Goal: Task Accomplishment & Management: Use online tool/utility

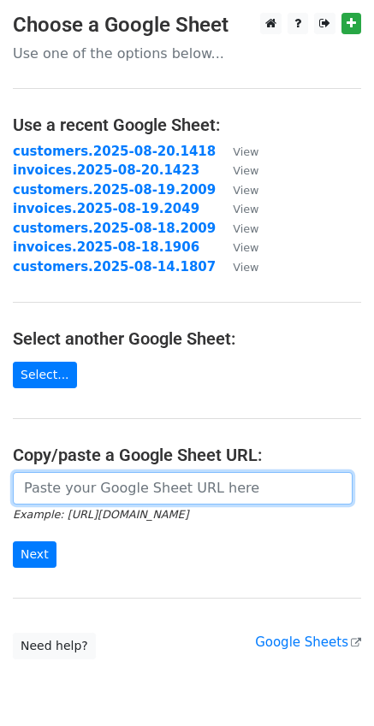
click at [73, 496] on input "url" at bounding box center [183, 488] width 340 height 33
paste input "https://docs.google.com/spreadsheets/d/1PI8GIBfSxBnfNdfZKHEA9nK_j0nCyF6Swh6be3m…"
type input "https://docs.google.com/spreadsheets/d/1PI8GIBfSxBnfNdfZKHEA9nK_j0nCyF6Swh6be3m…"
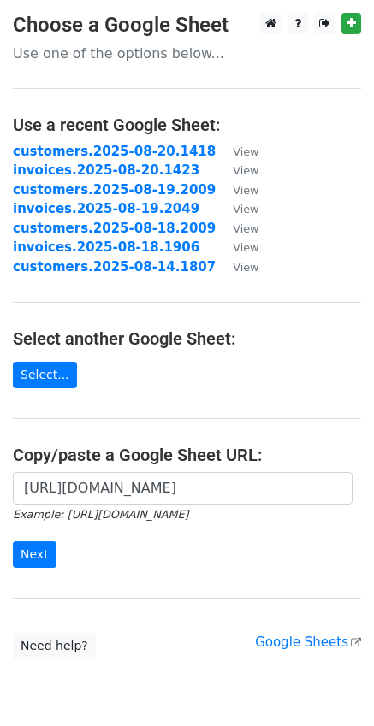
scroll to position [0, 0]
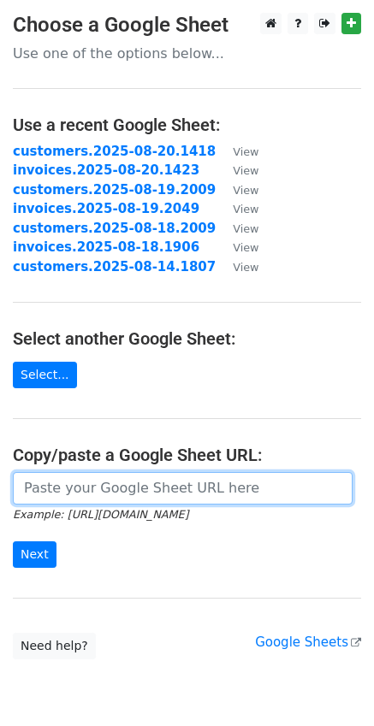
click at [113, 486] on input "url" at bounding box center [183, 488] width 340 height 33
paste input "[URL][DOMAIN_NAME]"
type input "[URL][DOMAIN_NAME]"
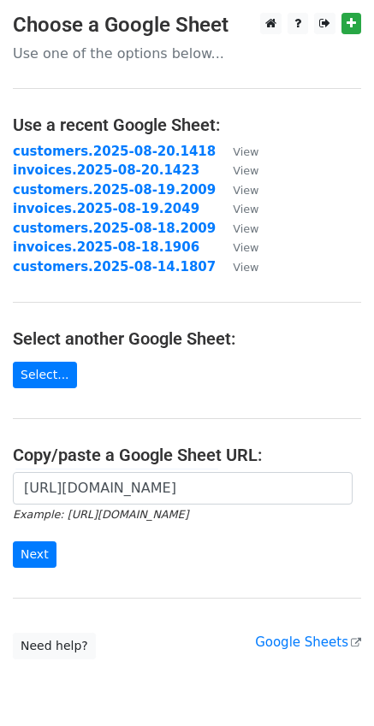
scroll to position [0, 0]
click at [25, 545] on input "Next" at bounding box center [35, 555] width 44 height 27
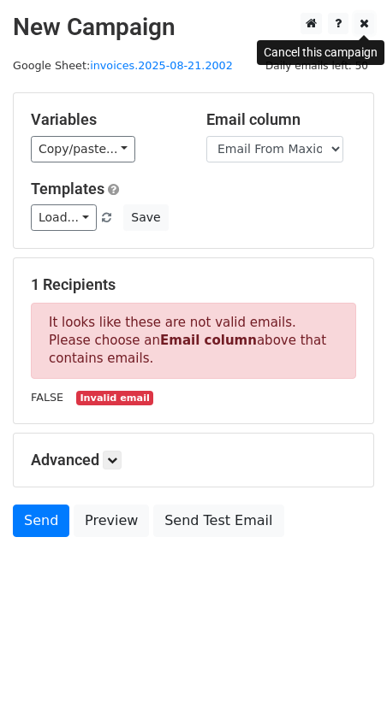
drag, startPoint x: 364, startPoint y: 27, endPoint x: 375, endPoint y: 29, distance: 10.4
click at [364, 27] on icon at bounding box center [363, 23] width 9 height 12
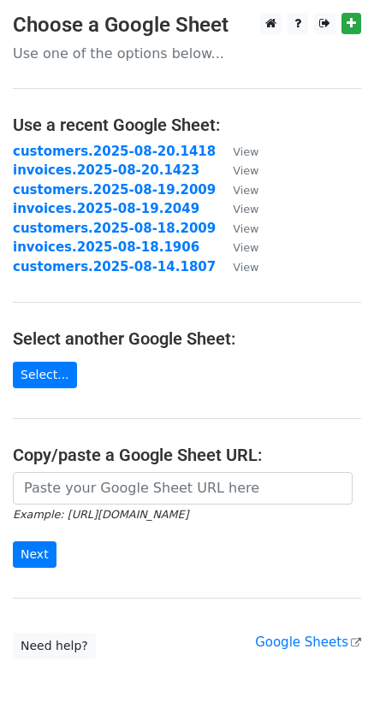
click at [127, 487] on input "url" at bounding box center [183, 488] width 340 height 33
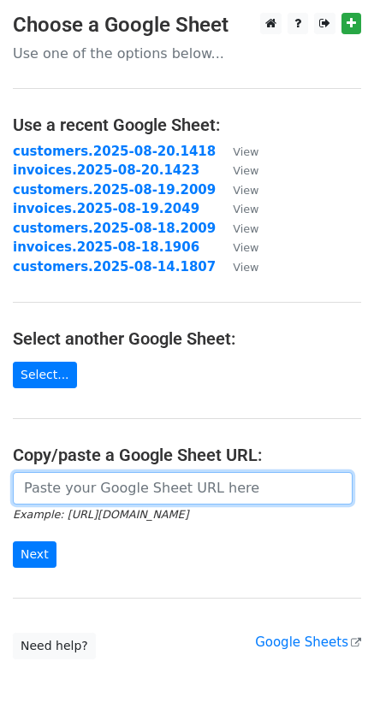
click at [84, 485] on input "url" at bounding box center [183, 488] width 340 height 33
paste input "[URL][DOMAIN_NAME]"
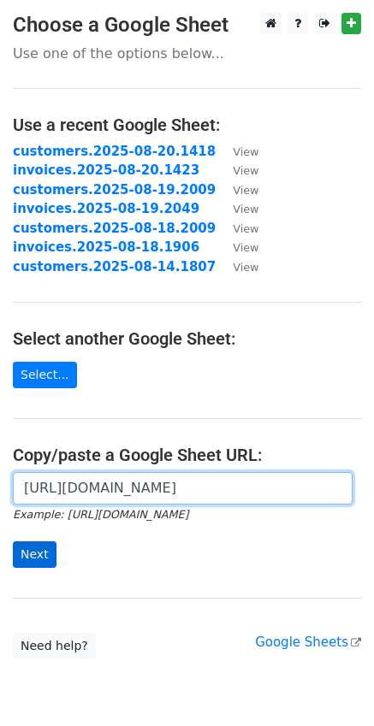
type input "https://docs.google.com/spreadsheets/d/1PI8GIBfSxBnfNdfZKHEA9nK_j0nCyF6Swh6be3m…"
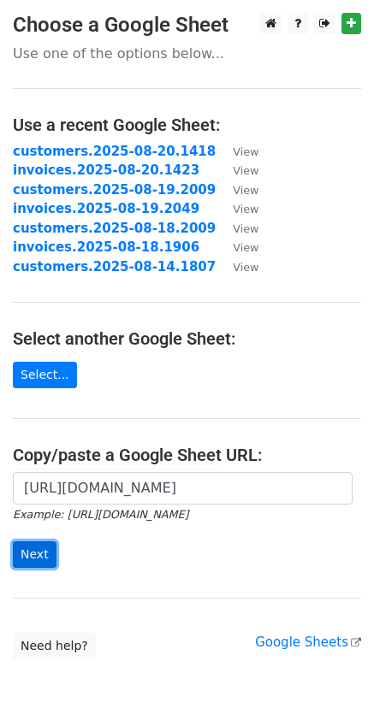
scroll to position [0, 0]
click at [44, 548] on input "Next" at bounding box center [35, 555] width 44 height 27
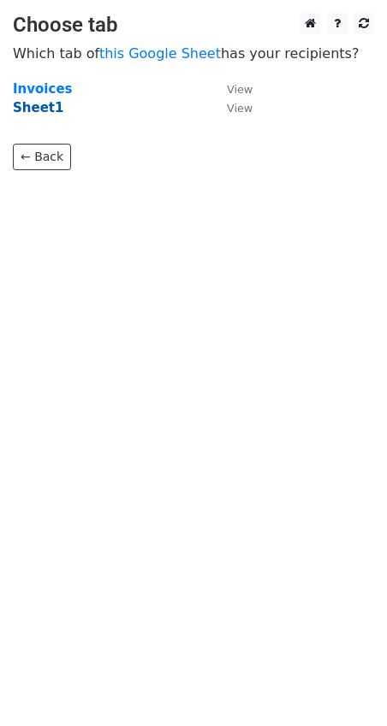
click at [36, 112] on strong "Sheet1" at bounding box center [38, 107] width 50 height 15
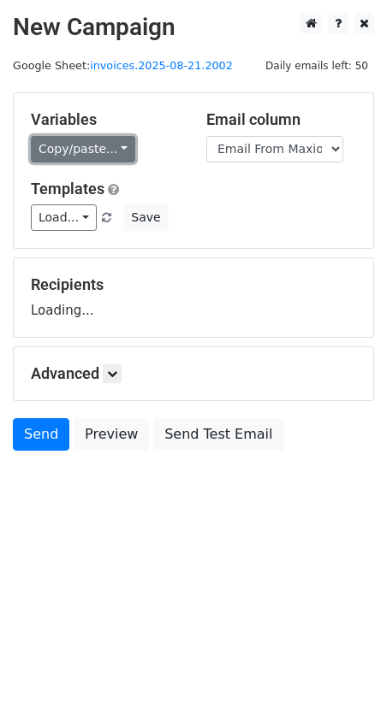
click at [117, 139] on link "Copy/paste..." at bounding box center [83, 149] width 104 height 27
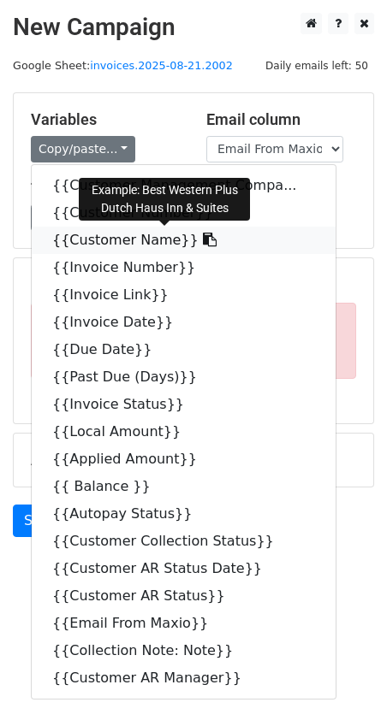
click at [203, 246] on icon at bounding box center [210, 240] width 14 height 14
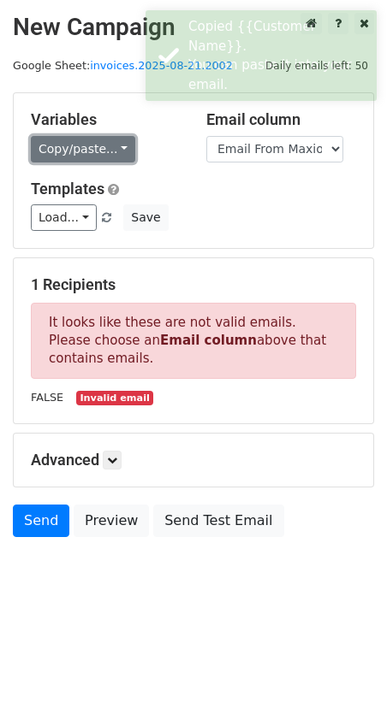
click at [120, 158] on link "Copy/paste..." at bounding box center [83, 149] width 104 height 27
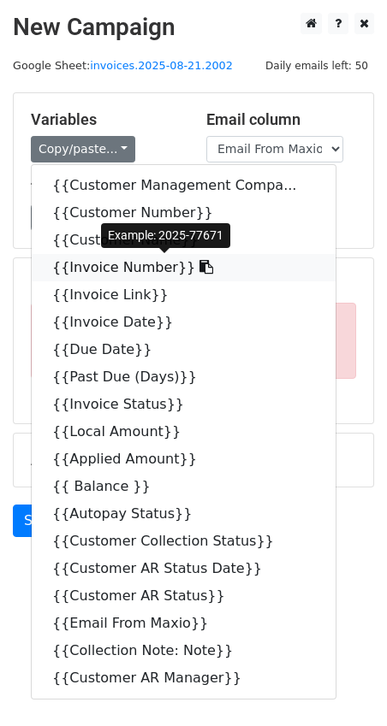
click at [199, 270] on icon at bounding box center [206, 267] width 14 height 14
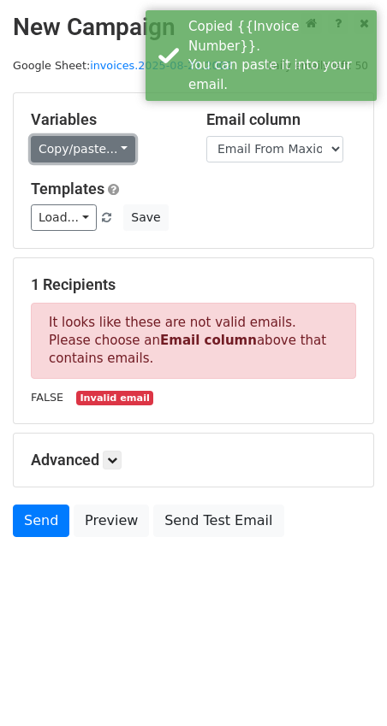
click at [121, 153] on link "Copy/paste..." at bounding box center [83, 149] width 104 height 27
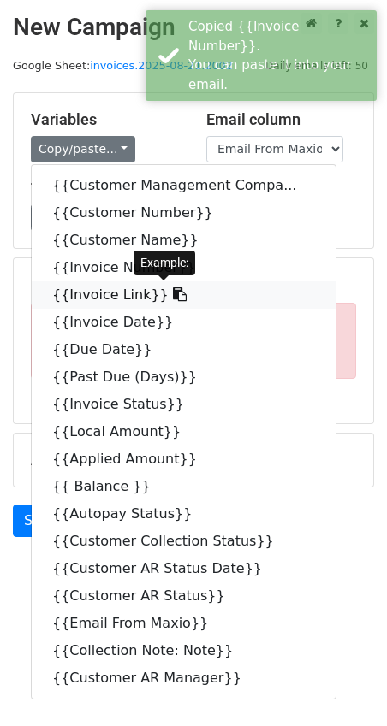
click at [173, 299] on icon at bounding box center [180, 294] width 14 height 14
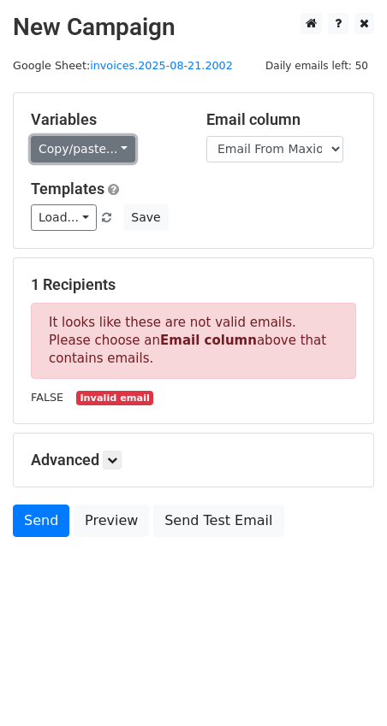
click at [110, 150] on link "Copy/paste..." at bounding box center [83, 149] width 104 height 27
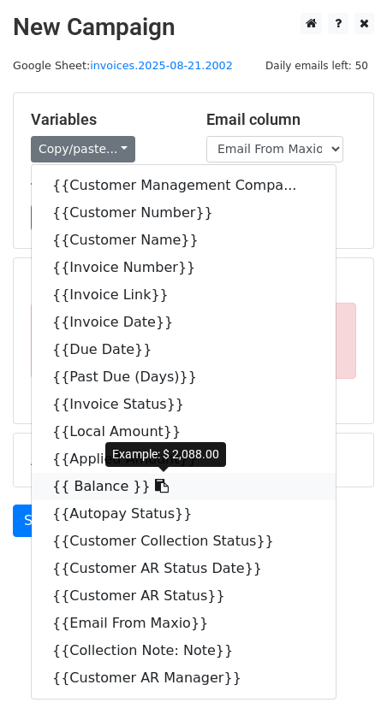
click at [155, 487] on icon at bounding box center [162, 486] width 14 height 14
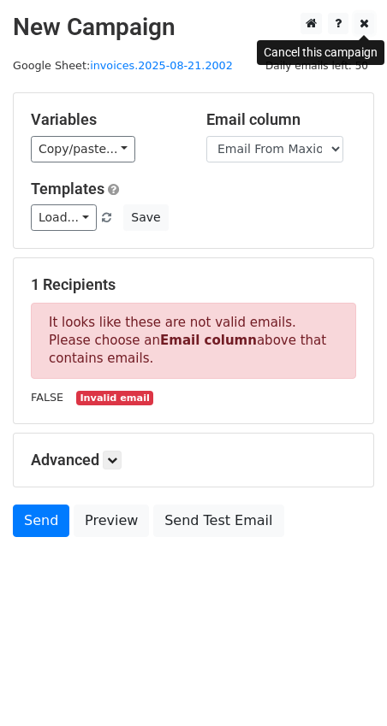
drag, startPoint x: 364, startPoint y: 26, endPoint x: 375, endPoint y: 26, distance: 10.3
click at [364, 26] on icon at bounding box center [363, 23] width 9 height 12
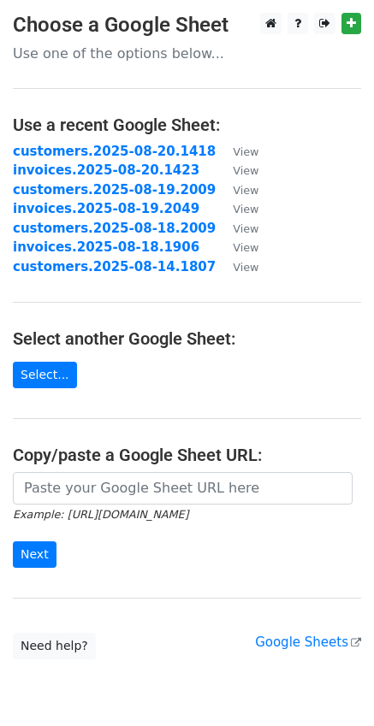
click at [119, 497] on input "url" at bounding box center [183, 488] width 340 height 33
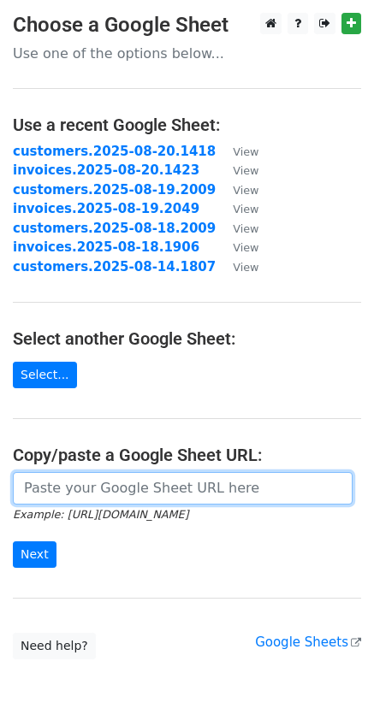
click at [102, 491] on input "url" at bounding box center [183, 488] width 340 height 33
paste input "https://docs.google.com/spreadsheets/d/1PI8GIBfSxBnfNdfZKHEA9nK_j0nCyF6Swh6be3m…"
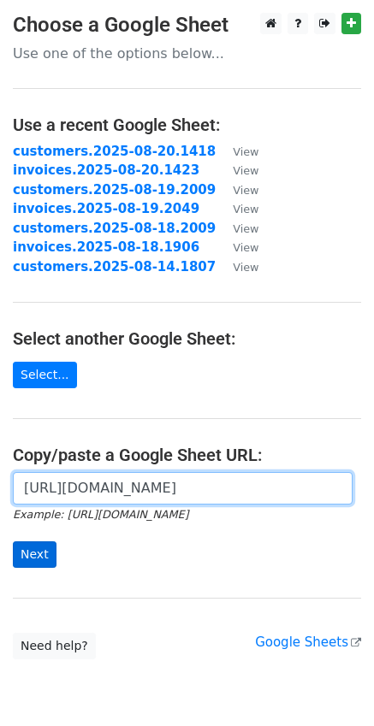
type input "https://docs.google.com/spreadsheets/d/1PI8GIBfSxBnfNdfZKHEA9nK_j0nCyF6Swh6be3m…"
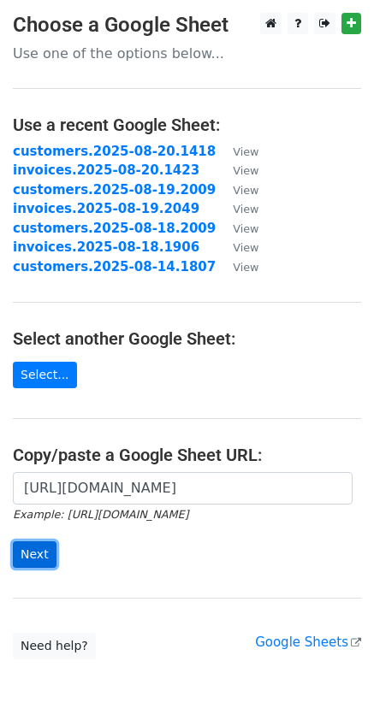
click at [30, 557] on input "Next" at bounding box center [35, 555] width 44 height 27
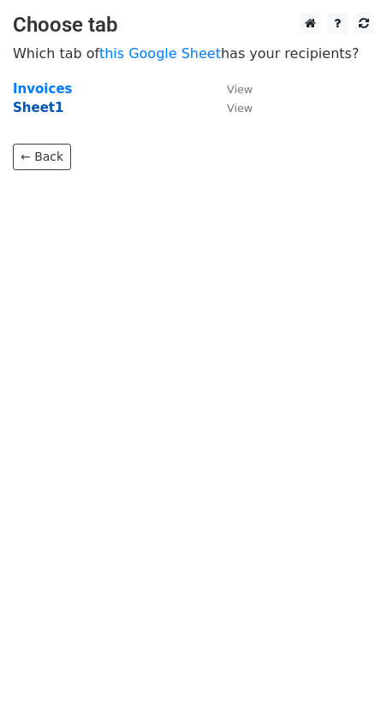
click at [45, 111] on strong "Sheet1" at bounding box center [38, 107] width 50 height 15
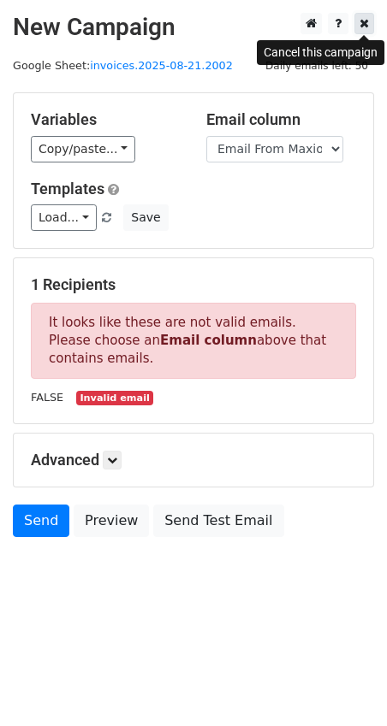
click at [364, 28] on icon at bounding box center [363, 23] width 9 height 12
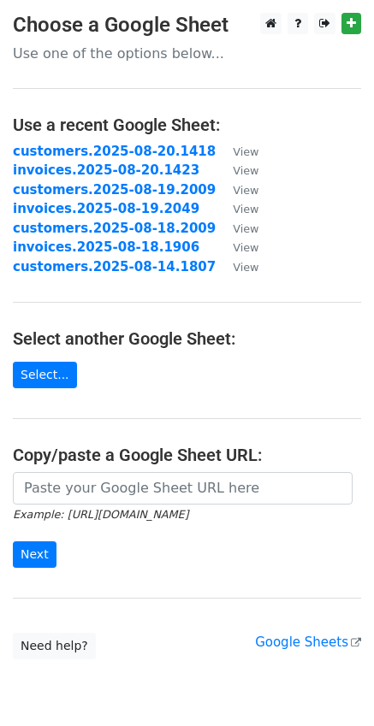
click at [37, 497] on input "url" at bounding box center [183, 488] width 340 height 33
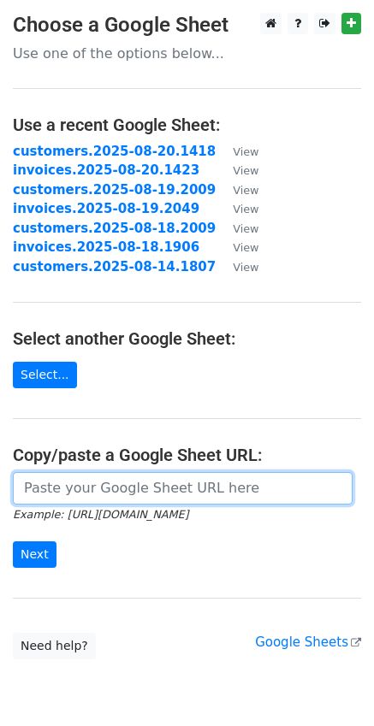
click at [95, 498] on input "url" at bounding box center [183, 488] width 340 height 33
paste input "https://docs.google.com/spreadsheets/d/1PI8GIBfSxBnfNdfZKHEA9nK_j0nCyF6Swh6be3m…"
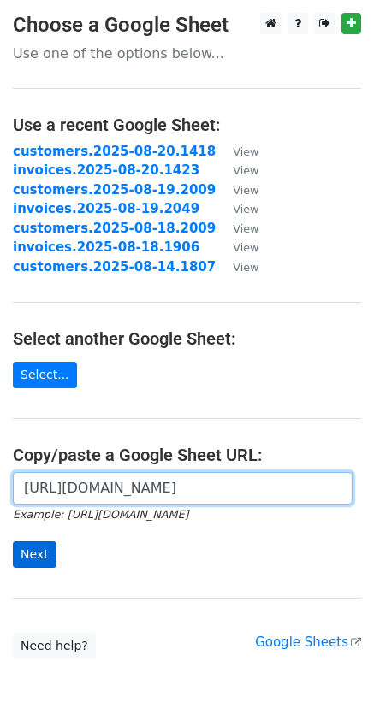
type input "https://docs.google.com/spreadsheets/d/1PI8GIBfSxBnfNdfZKHEA9nK_j0nCyF6Swh6be3m…"
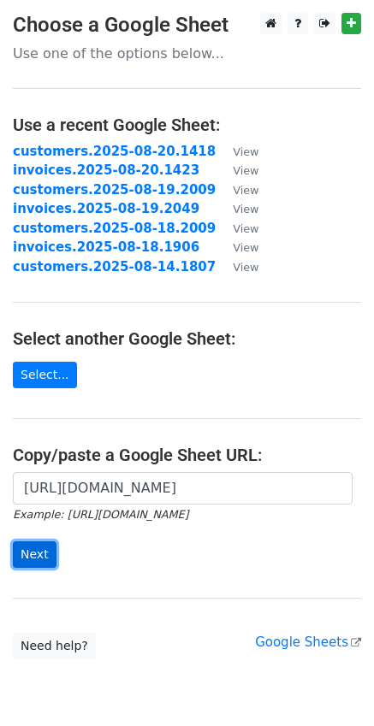
click at [40, 554] on input "Next" at bounding box center [35, 555] width 44 height 27
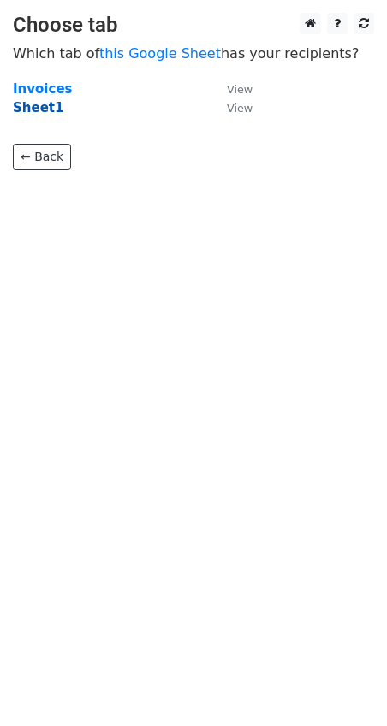
click at [38, 109] on strong "Sheet1" at bounding box center [38, 107] width 50 height 15
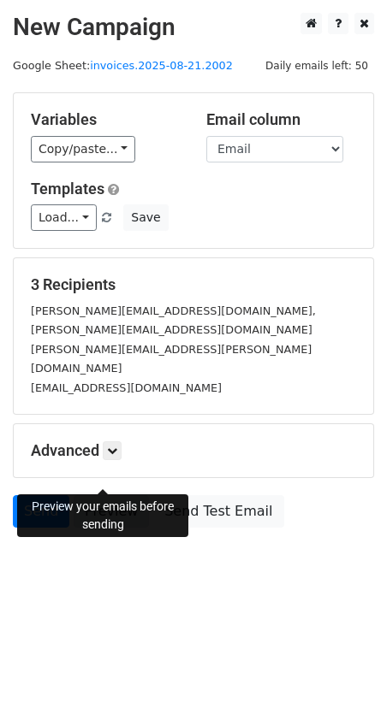
click at [91, 495] on link "Preview" at bounding box center [111, 511] width 75 height 33
click at [108, 495] on link "Preview" at bounding box center [111, 511] width 75 height 33
click at [95, 495] on link "Preview" at bounding box center [111, 511] width 75 height 33
click at [44, 495] on link "Send" at bounding box center [41, 511] width 56 height 33
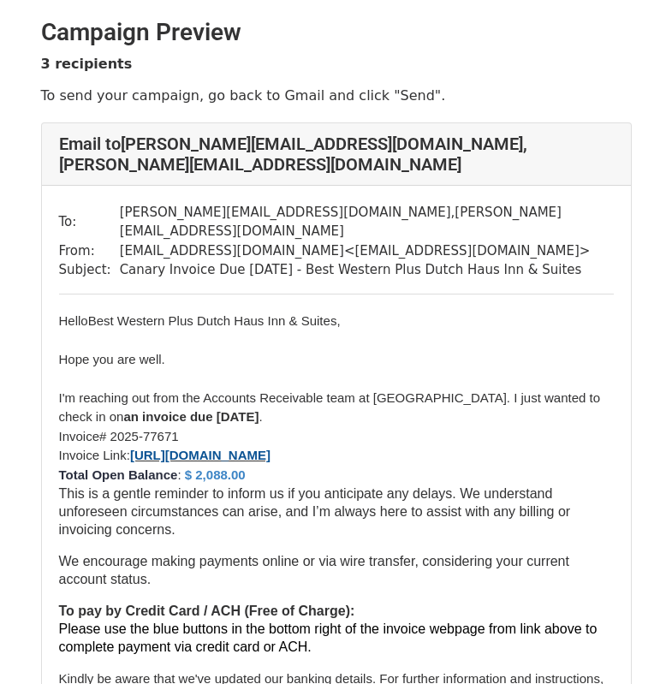
click at [270, 447] on font "[URL][DOMAIN_NAME]" at bounding box center [200, 454] width 140 height 15
drag, startPoint x: 139, startPoint y: 422, endPoint x: 143, endPoint y: 435, distance: 14.1
click at [143, 446] on li "Invoice Link: [URL][DOMAIN_NAME]" at bounding box center [336, 456] width 554 height 20
copy font "[URL][DOMAIN_NAME]"
click at [255, 390] on span "I'm reaching out from the Accounts Receivable team at [GEOGRAPHIC_DATA]. I just…" at bounding box center [330, 407] width 542 height 34
